Goal: Task Accomplishment & Management: Manage account settings

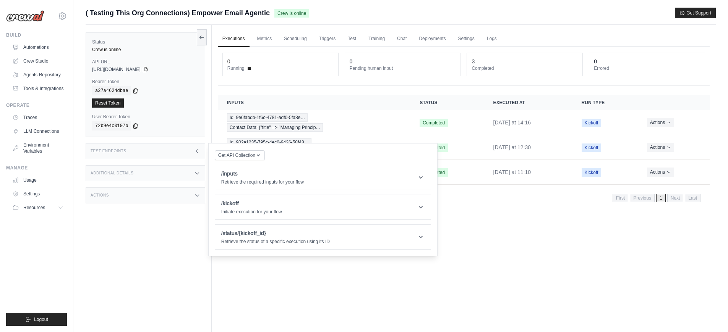
click at [575, 207] on div "Showing 1 to 3 of 3 results First Previous 1 Next Last" at bounding box center [464, 197] width 492 height 19
